Goal: Task Accomplishment & Management: Complete application form

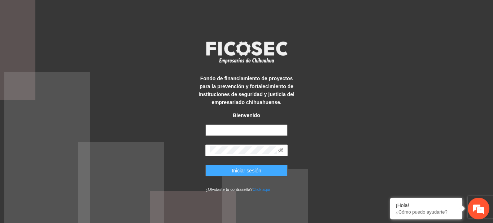
type input "**********"
click at [241, 169] on span "Iniciar sesión" at bounding box center [247, 170] width 30 height 8
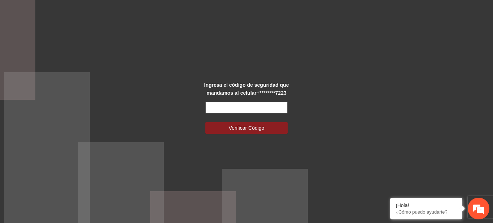
click at [245, 109] on input "text" at bounding box center [246, 108] width 82 height 12
type input "******"
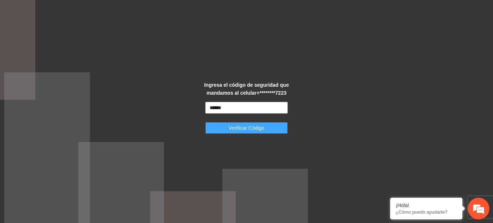
click at [244, 131] on span "Verificar Código" at bounding box center [247, 128] width 36 height 8
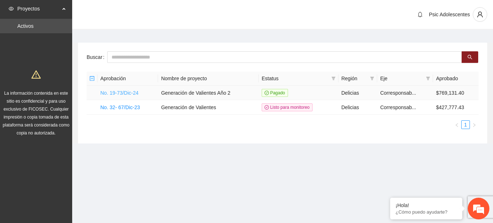
click at [122, 91] on link "No. 19-73/Dic-24" at bounding box center [119, 93] width 38 height 6
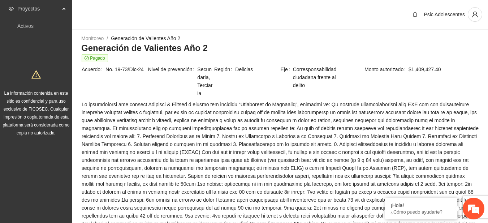
scroll to position [588, 0]
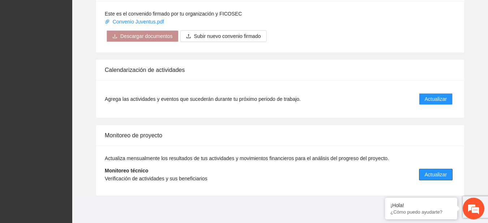
click at [431, 172] on span "Actualizar" at bounding box center [436, 174] width 22 height 8
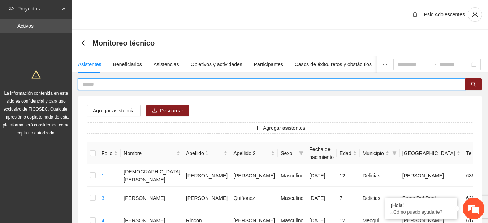
click at [143, 83] on input "text" at bounding box center [268, 84] width 373 height 8
type input "**********"
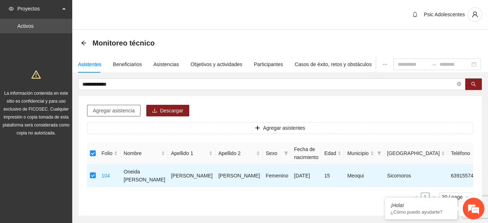
click at [125, 108] on span "Agregar asistencia" at bounding box center [114, 110] width 42 height 8
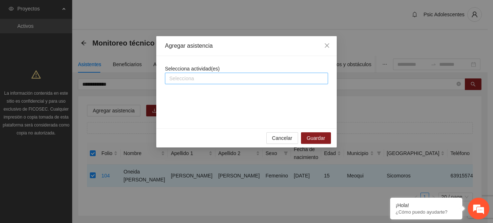
click at [239, 73] on div "Selecciona" at bounding box center [246, 79] width 163 height 12
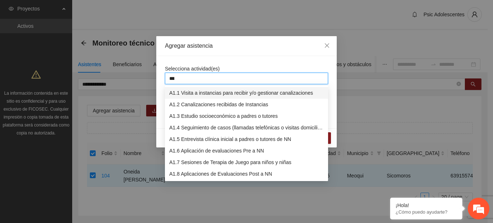
type input "****"
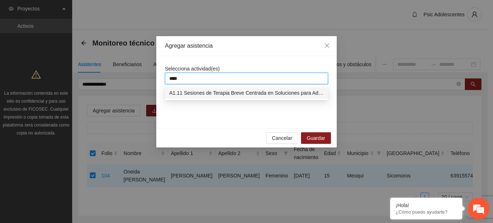
click at [236, 89] on div "A1.11 Sesiones de Terapia Breve Centrada en Soluciones para Adolescentes" at bounding box center [246, 93] width 154 height 8
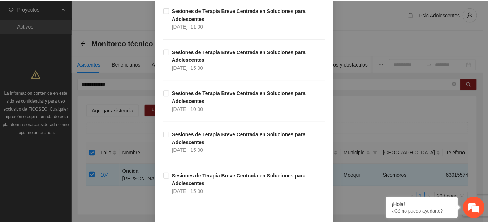
scroll to position [9738, 0]
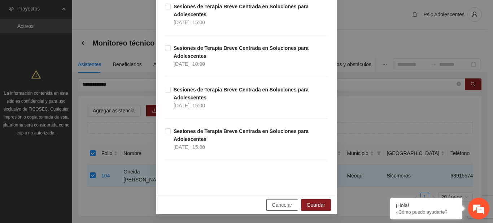
click at [274, 207] on span "Cancelar" at bounding box center [282, 205] width 20 height 8
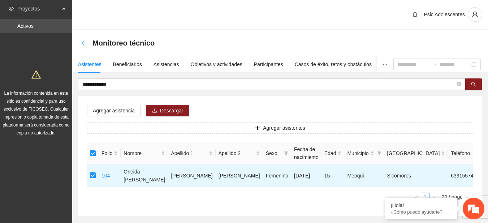
click at [84, 44] on icon "arrow-left" at bounding box center [84, 43] width 6 height 6
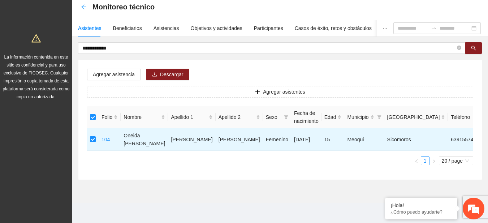
click at [83, 9] on icon "arrow-left" at bounding box center [84, 7] width 6 height 6
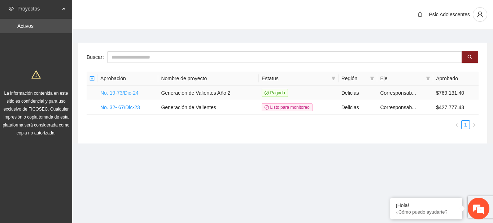
click at [119, 93] on link "No. 19-73/Dic-24" at bounding box center [119, 93] width 38 height 6
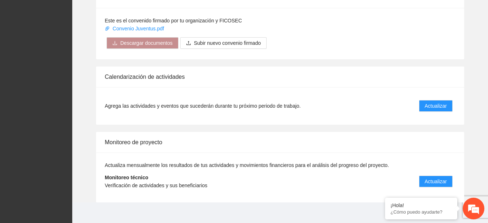
scroll to position [588, 0]
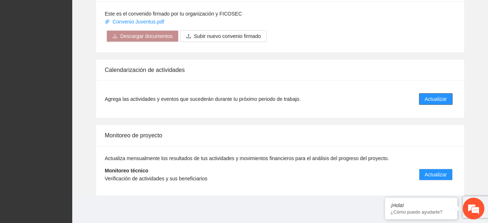
click at [437, 95] on span "Actualizar" at bounding box center [436, 99] width 22 height 8
click at [430, 99] on span "Actualizar" at bounding box center [436, 99] width 22 height 8
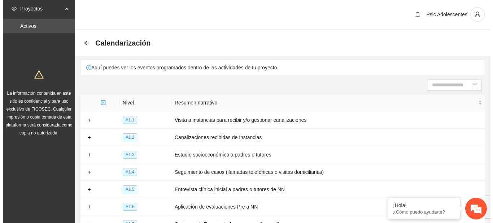
scroll to position [116, 0]
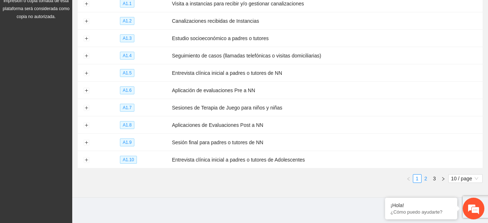
click at [425, 174] on link "2" at bounding box center [426, 178] width 8 height 8
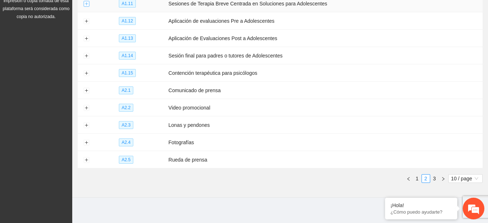
click at [87, 4] on button "Expand row" at bounding box center [86, 4] width 6 height 6
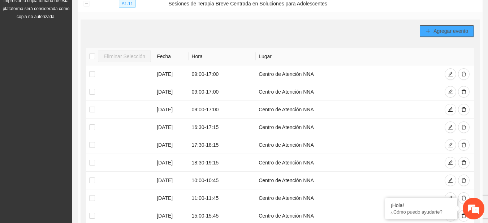
click at [428, 30] on icon "plus" at bounding box center [428, 31] width 0 height 4
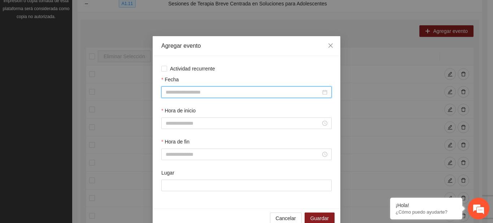
click at [219, 91] on input "Fecha" at bounding box center [243, 92] width 155 height 8
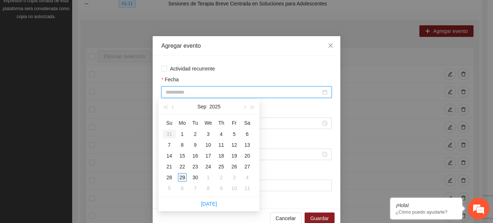
type input "**********"
click at [182, 179] on div "29" at bounding box center [182, 177] width 9 height 9
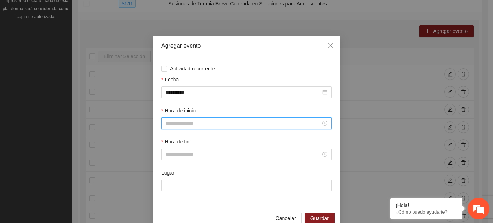
click at [179, 120] on input "Hora de inicio" at bounding box center [243, 123] width 155 height 8
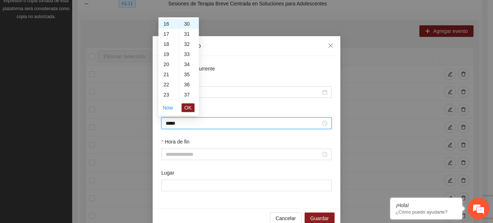
scroll to position [303, 0]
click at [185, 109] on span "OK" at bounding box center [187, 108] width 7 height 8
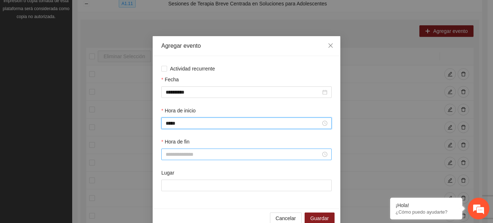
type input "*****"
click at [174, 157] on input "Hora de fin" at bounding box center [243, 154] width 155 height 8
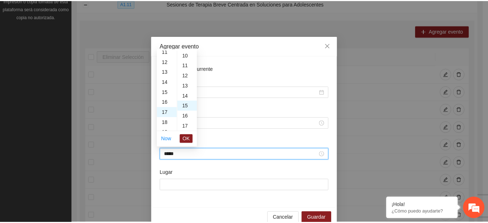
scroll to position [152, 0]
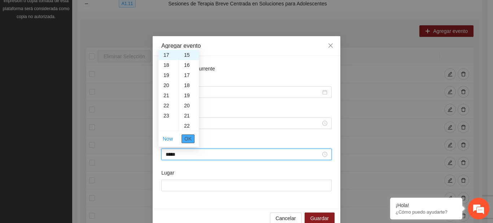
click at [187, 139] on span "OK" at bounding box center [187, 139] width 7 height 8
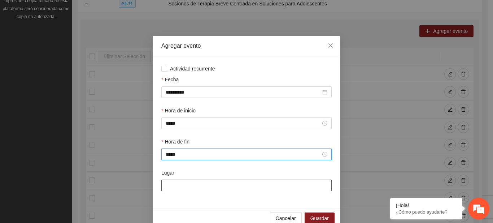
type input "*****"
click at [182, 184] on input "Lugar" at bounding box center [246, 185] width 170 height 12
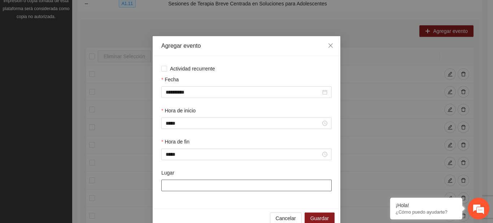
type input "**********"
click at [315, 213] on button "Guardar" at bounding box center [320, 218] width 30 height 12
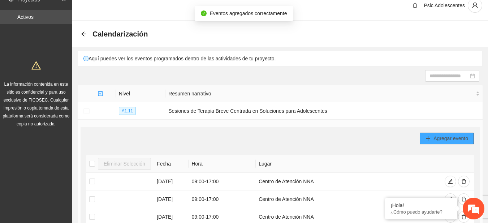
scroll to position [7, 0]
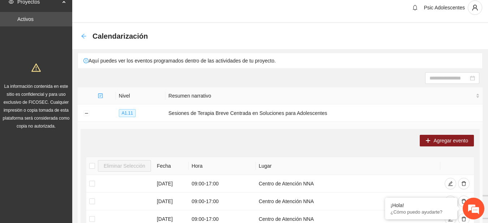
click at [83, 38] on icon "arrow-left" at bounding box center [84, 36] width 6 height 6
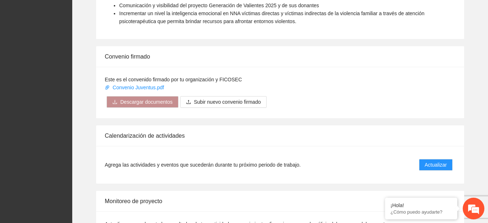
scroll to position [588, 0]
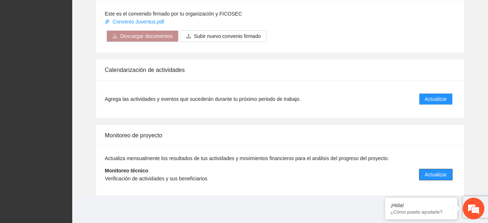
click at [427, 172] on span "Actualizar" at bounding box center [436, 174] width 22 height 8
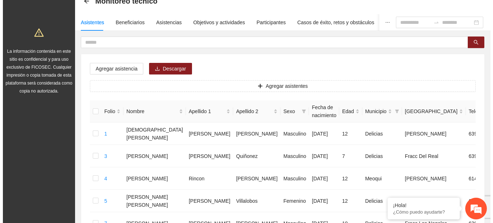
scroll to position [25, 0]
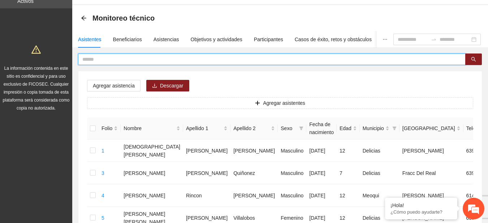
click at [178, 62] on input "text" at bounding box center [268, 59] width 373 height 8
type input "******"
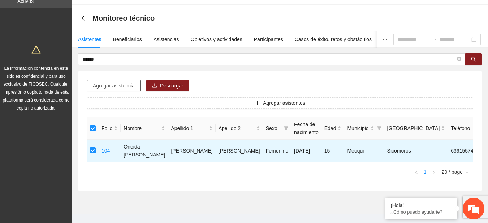
click at [105, 82] on span "Agregar asistencia" at bounding box center [114, 86] width 42 height 8
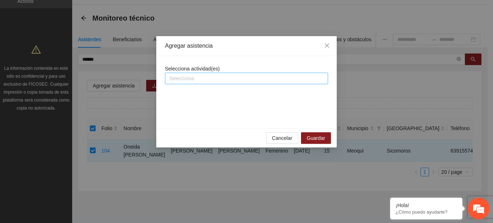
click at [201, 77] on div at bounding box center [247, 78] width 160 height 9
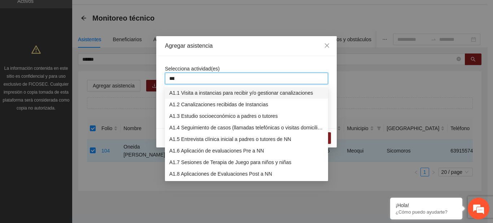
type input "****"
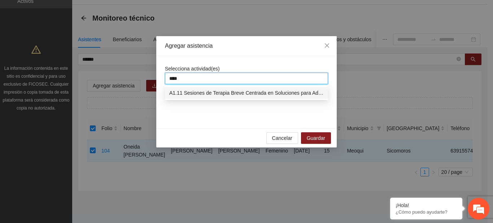
click at [205, 90] on div "A1.11 Sesiones de Terapia Breve Centrada en Soluciones para Adolescentes" at bounding box center [246, 93] width 154 height 8
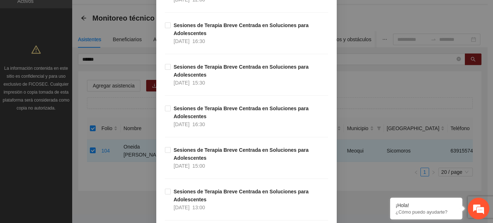
scroll to position [1006, 0]
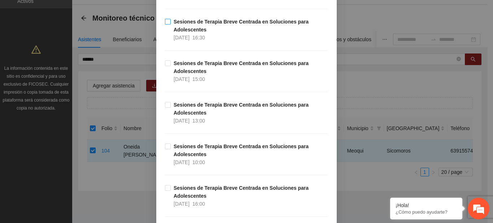
click at [167, 25] on label "Sesiones de Terapia Breve Centrada en Soluciones para Adolescentes [DATE] 16:30" at bounding box center [246, 30] width 163 height 24
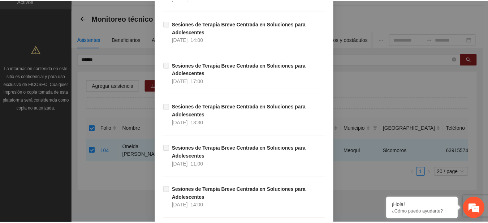
scroll to position [9780, 0]
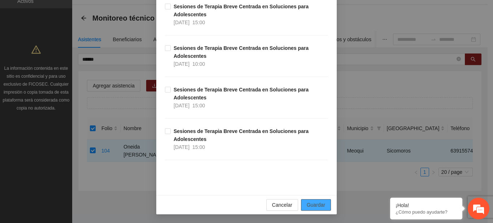
click at [314, 207] on span "Guardar" at bounding box center [316, 205] width 18 height 8
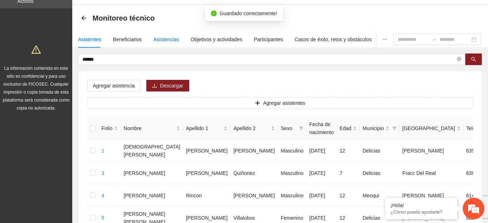
click at [157, 39] on div "Asistencias" at bounding box center [166, 39] width 26 height 8
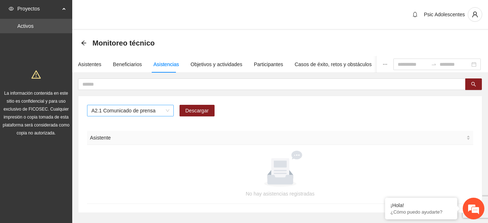
click at [166, 112] on span "A2.1 Comunicado de prensa" at bounding box center [130, 110] width 78 height 11
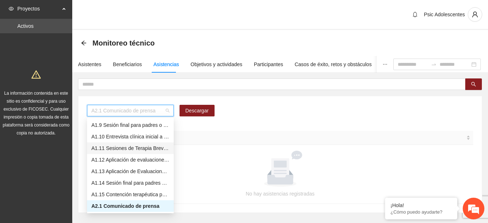
click at [101, 147] on div "A1.11 Sesiones de Terapia Breve Centrada en Soluciones para Adolescentes" at bounding box center [130, 148] width 78 height 8
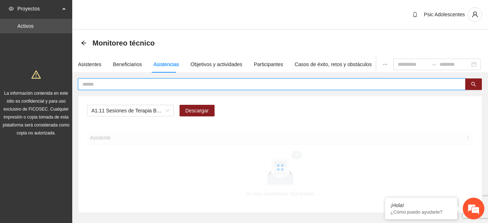
click at [91, 84] on input "text" at bounding box center [268, 84] width 373 height 8
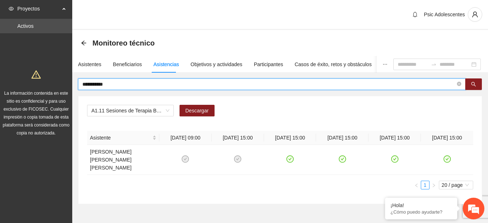
click at [156, 84] on input "**********" at bounding box center [268, 84] width 373 height 8
type input "*"
type input "******"
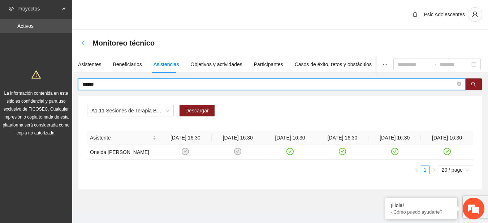
click at [83, 43] on icon "arrow-left" at bounding box center [84, 43] width 6 height 6
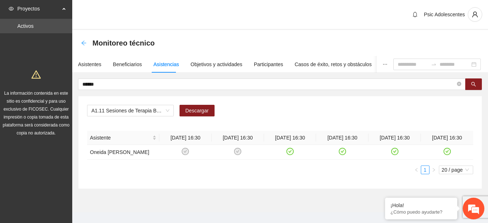
scroll to position [17, 0]
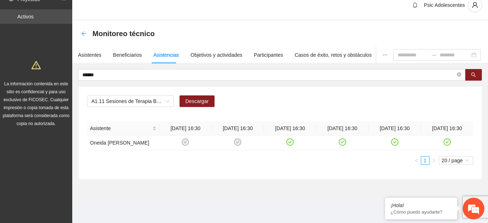
click at [83, 31] on icon "arrow-left" at bounding box center [84, 34] width 6 height 6
